Goal: Navigation & Orientation: Find specific page/section

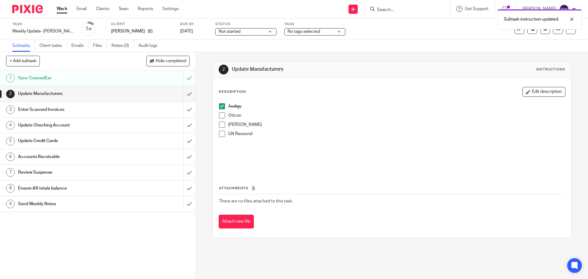
click at [62, 11] on link "Work" at bounding box center [62, 9] width 11 height 6
click at [63, 11] on link "Work" at bounding box center [62, 9] width 11 height 6
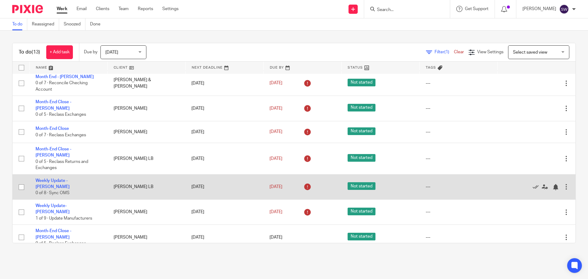
scroll to position [141, 0]
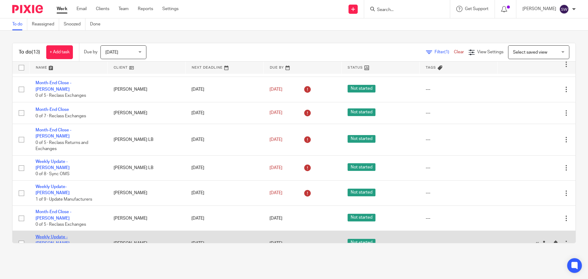
click at [68, 235] on link "Weekly Update - [PERSON_NAME]" at bounding box center [53, 240] width 34 height 10
